Goal: Check status: Check status

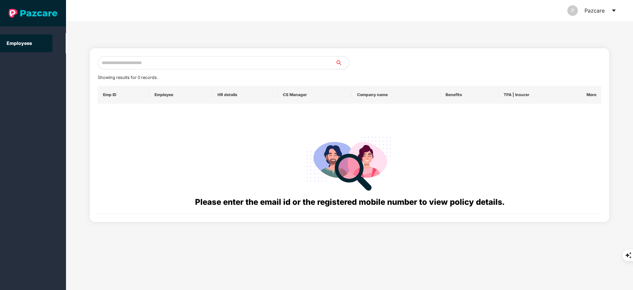
click at [139, 63] on input "text" at bounding box center [217, 62] width 238 height 13
paste input "**********"
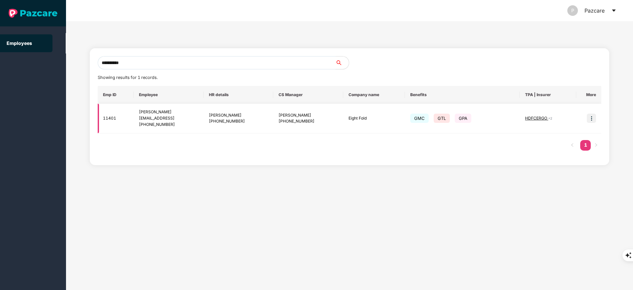
type input "**********"
click at [593, 118] on img at bounding box center [591, 117] width 9 height 9
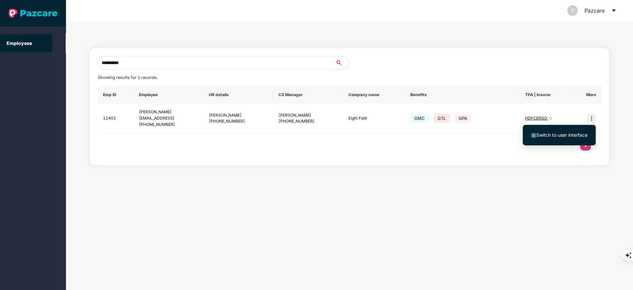
click at [569, 131] on span "Switch to user interface" at bounding box center [559, 134] width 56 height 7
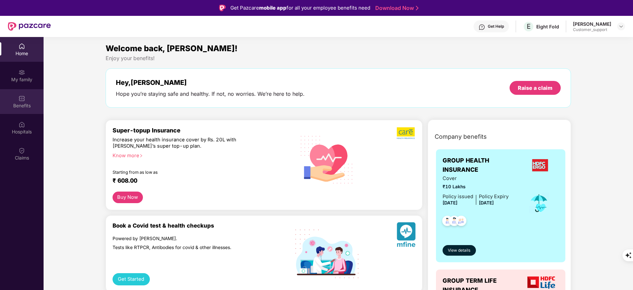
click at [28, 107] on div "Benefits" at bounding box center [22, 105] width 44 height 7
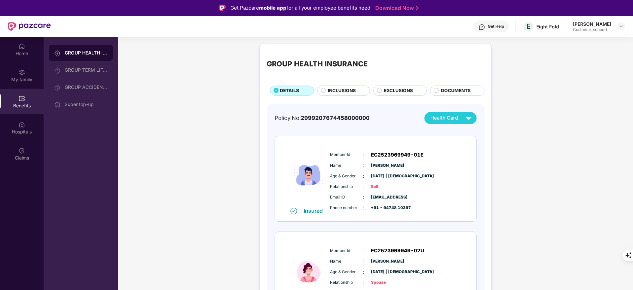
scroll to position [10, 0]
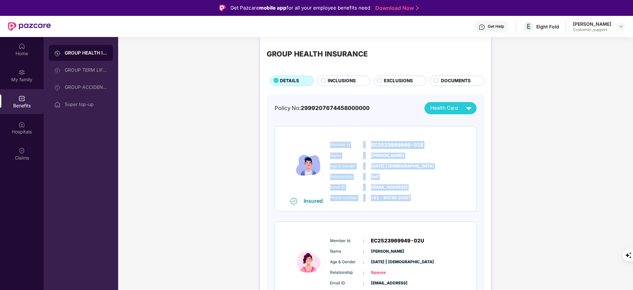
drag, startPoint x: 331, startPoint y: 143, endPoint x: 426, endPoint y: 206, distance: 114.5
click at [426, 206] on div "Insured Member Id : EC2523969949-01E Name : [PERSON_NAME] Age & Gender : [DATE]…" at bounding box center [375, 168] width 201 height 85
copy div "Member Id : EC2523969949-01E Name : [PERSON_NAME] Age & Gender : [DATE] | [DEMO…"
click at [470, 107] on img at bounding box center [469, 108] width 12 height 12
click at [470, 121] on img at bounding box center [468, 123] width 5 height 5
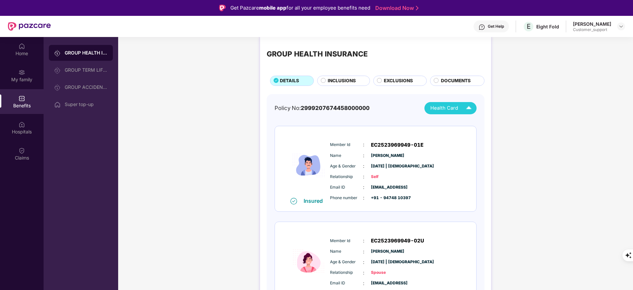
click at [262, 144] on div "GROUP HEALTH INSURANCE DETAILS INCLUSIONS EXCLUSIONS DOCUMENTS Policy No: 29992…" at bounding box center [375, 234] width 231 height 400
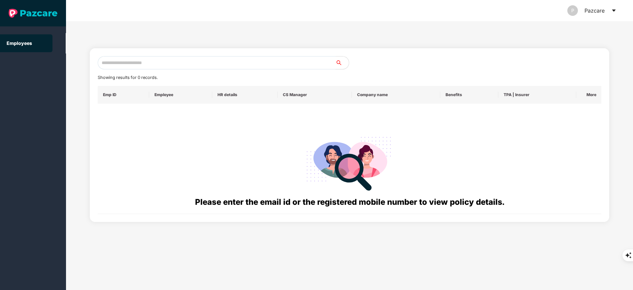
click at [126, 63] on input "text" at bounding box center [217, 62] width 238 height 13
paste input "**********"
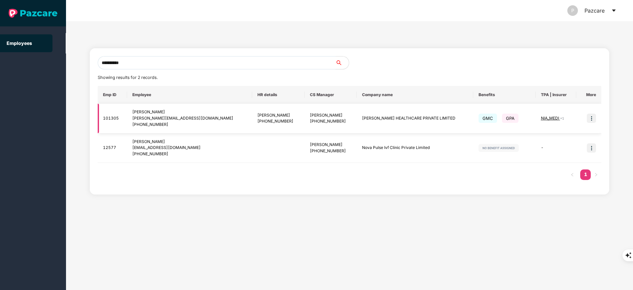
type input "**********"
click at [594, 119] on img at bounding box center [591, 117] width 9 height 9
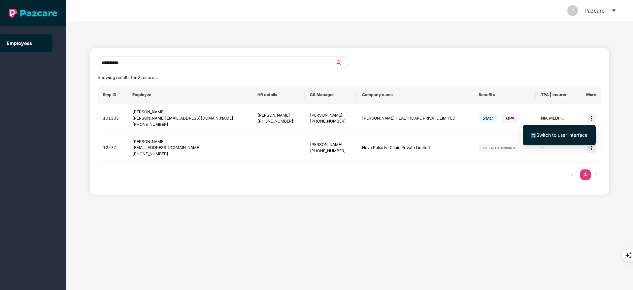
click at [567, 136] on span "Switch to user interface" at bounding box center [561, 135] width 51 height 6
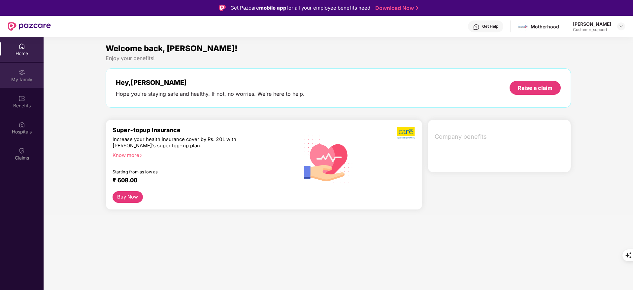
click at [31, 81] on div "My family" at bounding box center [22, 79] width 44 height 7
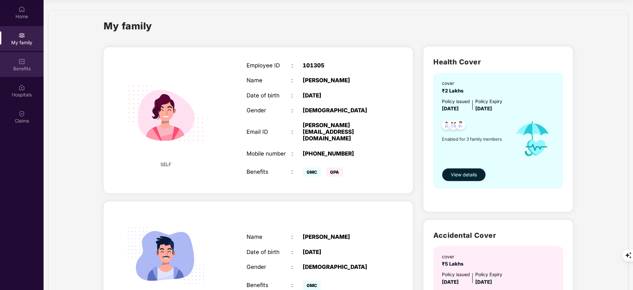
click at [26, 63] on div "Benefits" at bounding box center [22, 64] width 44 height 25
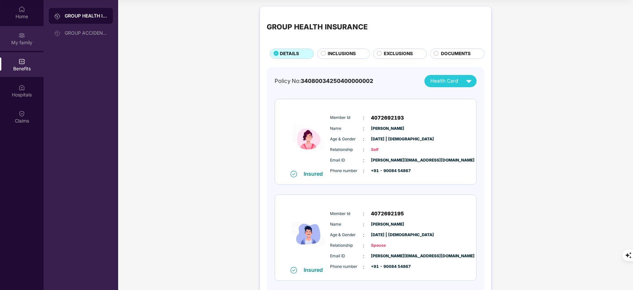
click at [28, 44] on div "My family" at bounding box center [22, 42] width 44 height 7
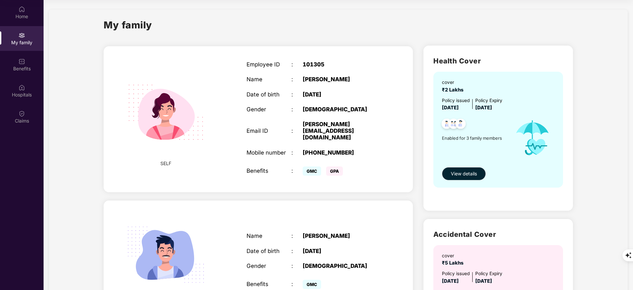
scroll to position [1, 0]
click at [14, 53] on div "Benefits" at bounding box center [22, 64] width 44 height 25
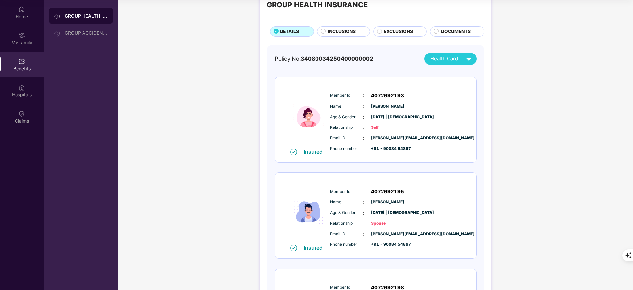
scroll to position [0, 0]
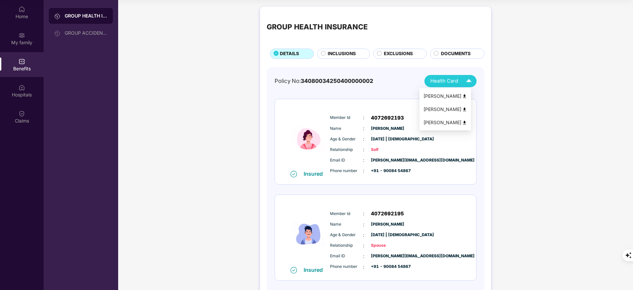
click at [461, 77] on div "Health Card" at bounding box center [452, 81] width 44 height 12
click at [467, 94] on img at bounding box center [464, 96] width 5 height 5
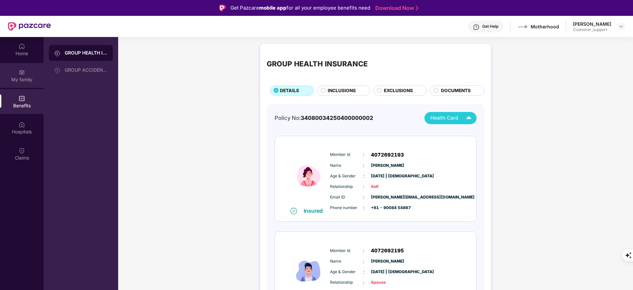
click at [19, 76] on div "My family" at bounding box center [22, 79] width 44 height 7
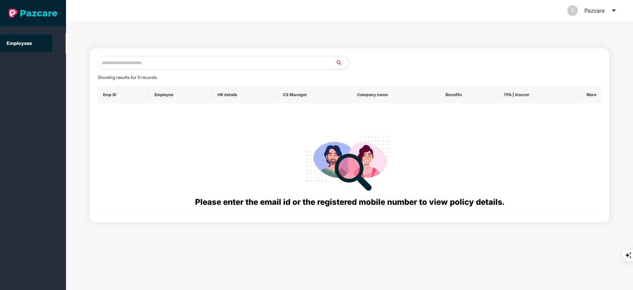
click at [120, 67] on input "text" at bounding box center [217, 62] width 238 height 13
paste input "**********"
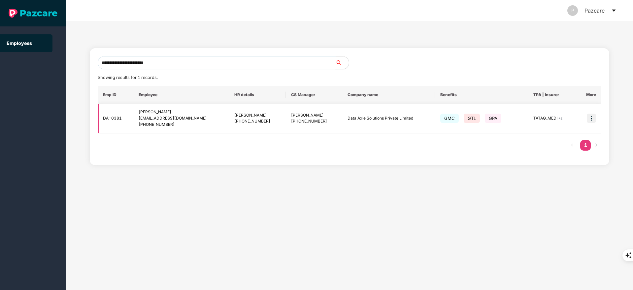
type input "**********"
click at [589, 115] on img at bounding box center [591, 117] width 9 height 9
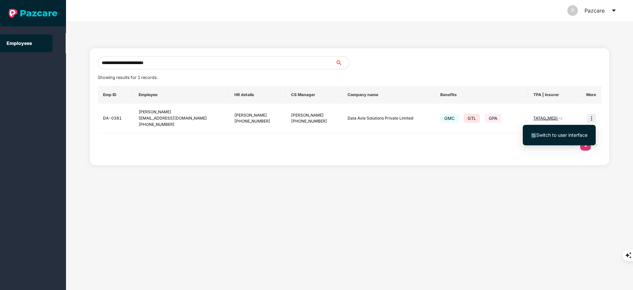
click at [565, 133] on span "Switch to user interface" at bounding box center [561, 135] width 51 height 6
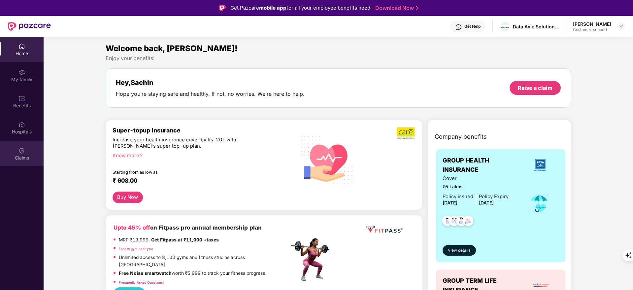
click at [24, 150] on img at bounding box center [21, 150] width 7 height 7
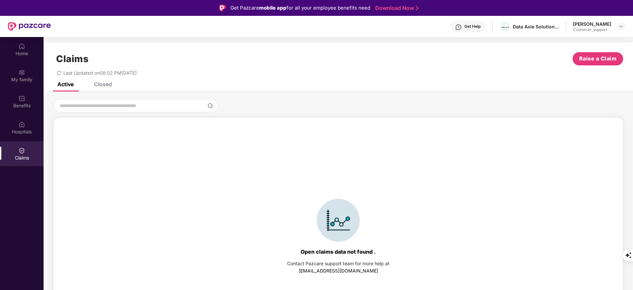
click at [102, 82] on div "Closed" at bounding box center [103, 84] width 18 height 7
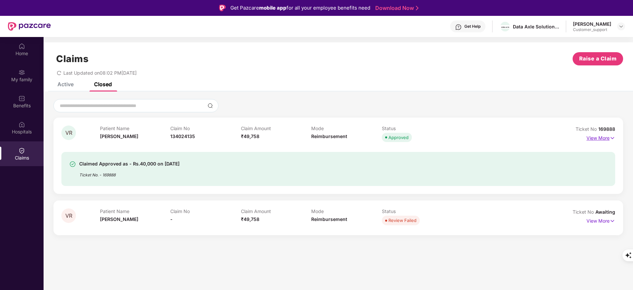
click at [596, 141] on p "View More" at bounding box center [600, 137] width 29 height 9
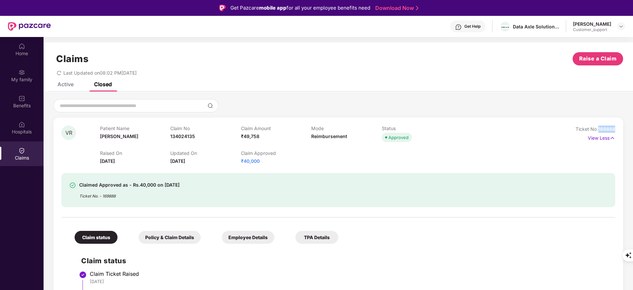
drag, startPoint x: 597, startPoint y: 130, endPoint x: 624, endPoint y: 131, distance: 27.1
copy span "169888"
drag, startPoint x: 169, startPoint y: 135, endPoint x: 194, endPoint y: 137, distance: 25.4
click at [194, 137] on div "Patient Name [PERSON_NAME] Claim No 134024135 Claim Amount ₹49,758 Mode Reimbur…" at bounding box center [311, 134] width 423 height 18
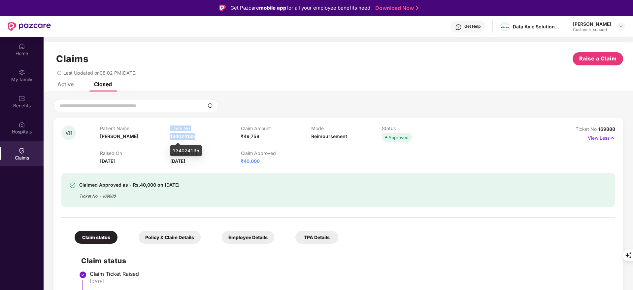
click at [194, 137] on span "134024135" at bounding box center [182, 136] width 25 height 6
click at [184, 136] on span "134024135" at bounding box center [182, 136] width 25 height 6
copy span "134024135"
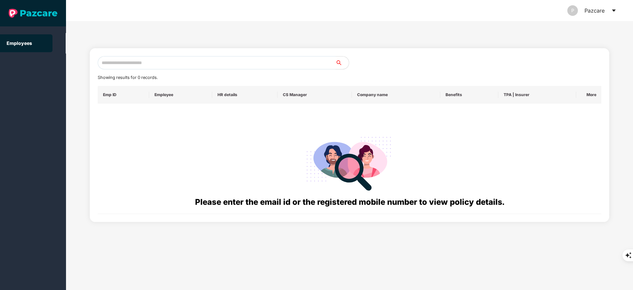
click at [148, 66] on input "text" at bounding box center [217, 62] width 238 height 13
paste input "**********"
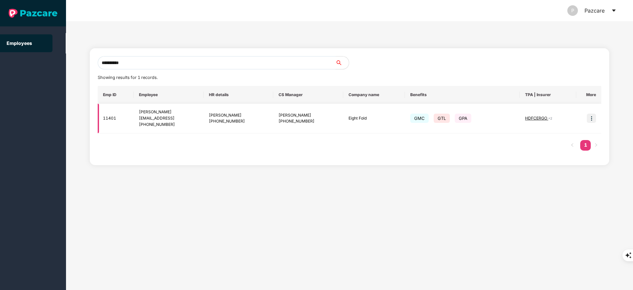
type input "**********"
click at [589, 116] on img at bounding box center [591, 117] width 9 height 9
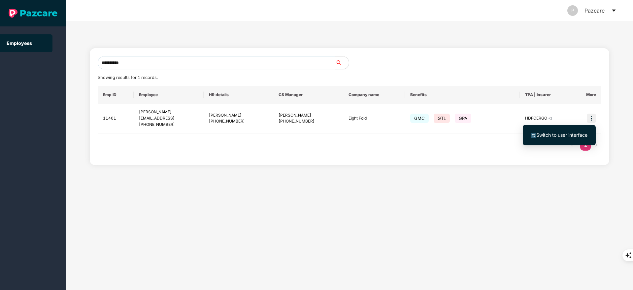
click at [568, 130] on li "Switch to user interface" at bounding box center [559, 135] width 73 height 14
